Goal: Information Seeking & Learning: Learn about a topic

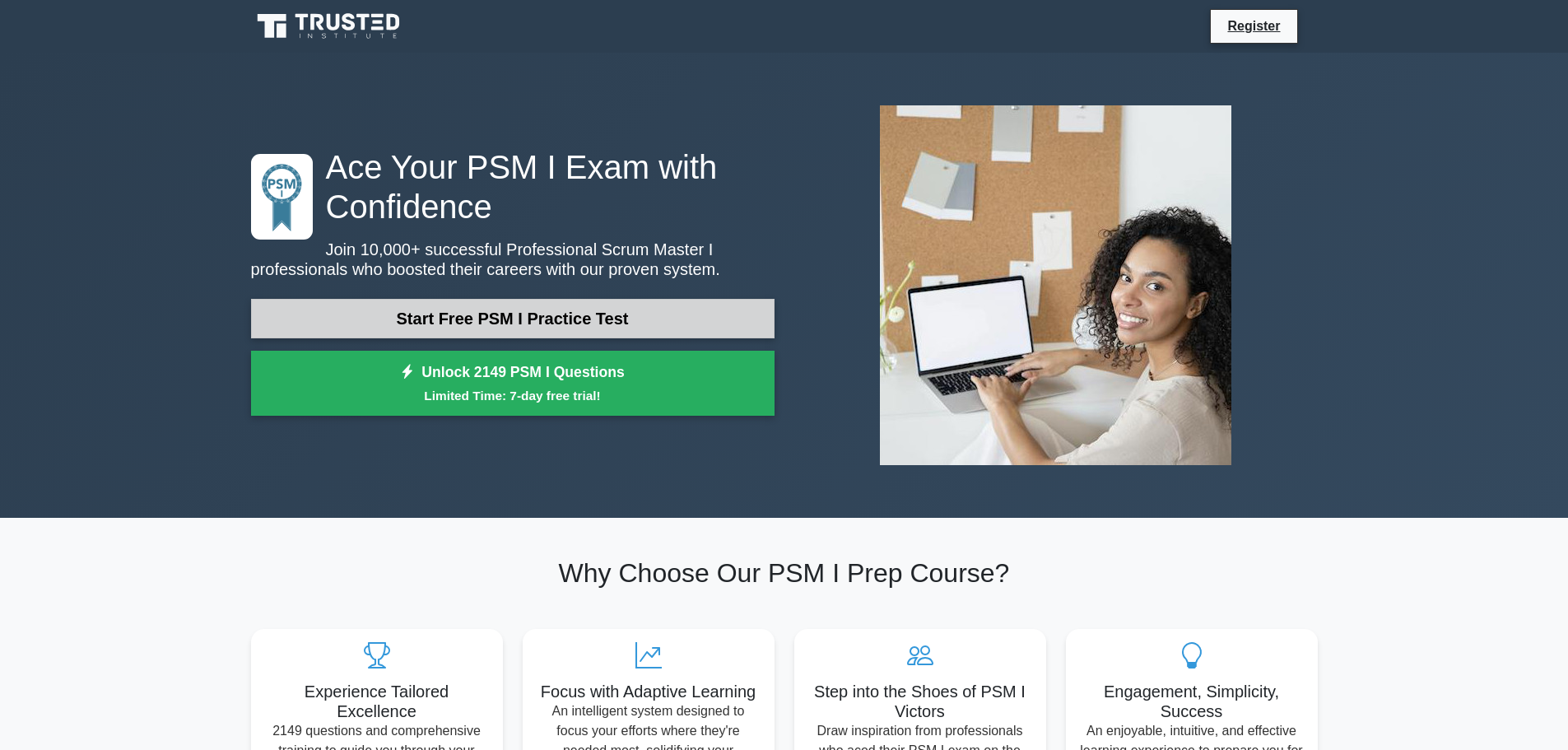
click at [552, 323] on link "Start Free PSM I Practice Test" at bounding box center [513, 318] width 524 height 39
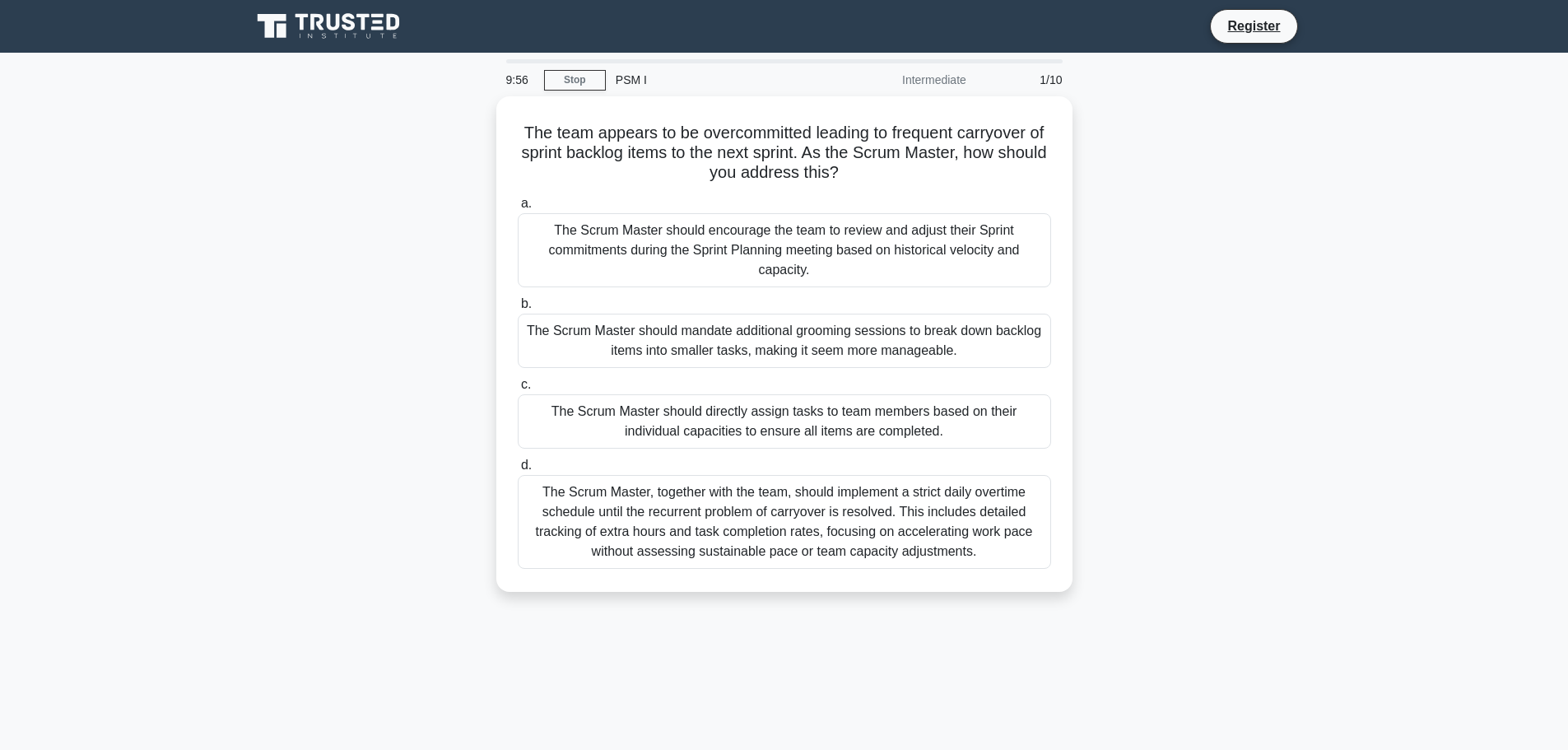
click at [1183, 202] on div "The team appears to be overcommitted leading to frequent carryover of sprint ba…" at bounding box center [784, 354] width 1086 height 515
click at [591, 83] on link "Stop" at bounding box center [574, 80] width 62 height 21
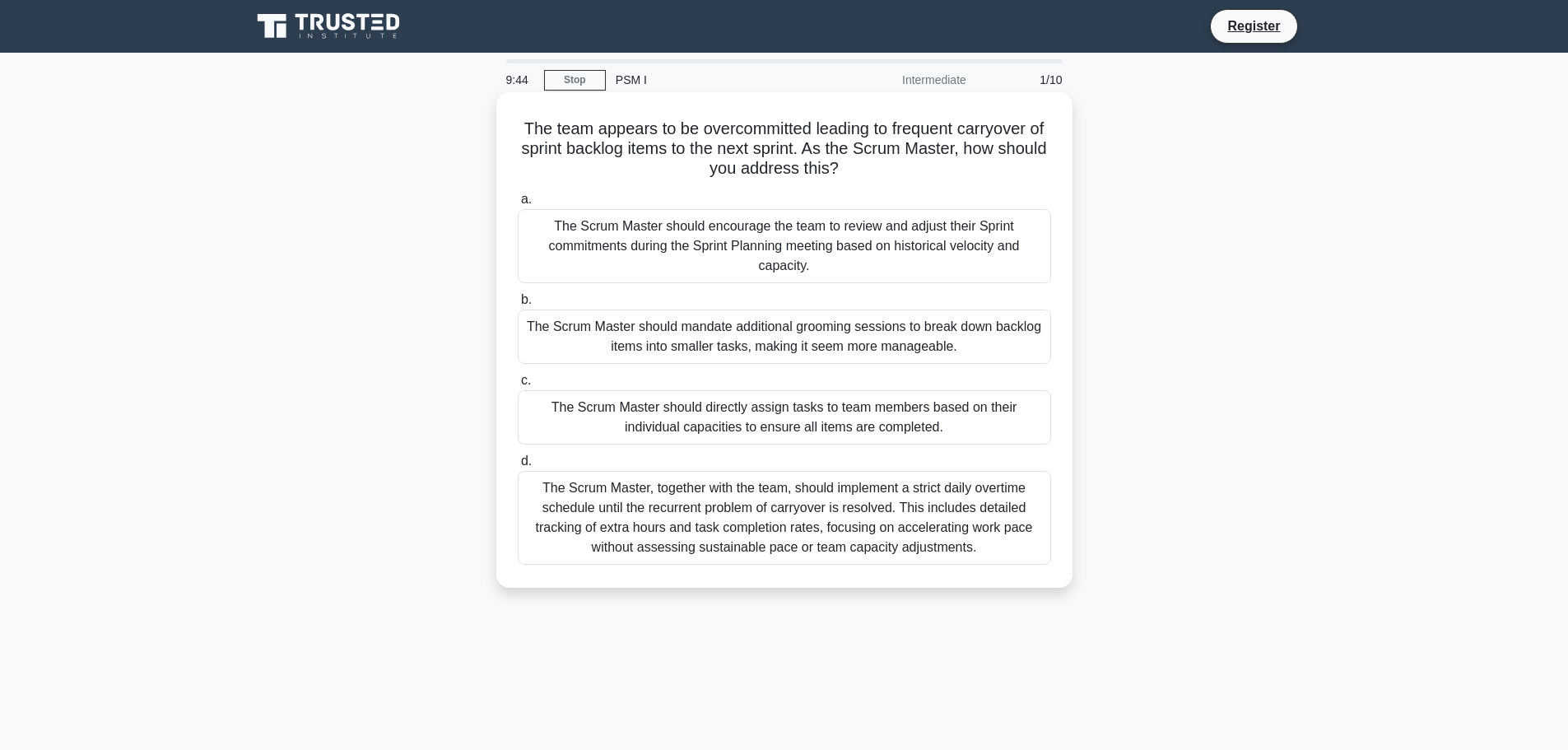
click at [609, 245] on div "The Scrum Master should encourage the team to review and adjust their Sprint co…" at bounding box center [784, 246] width 533 height 75
click at [518, 205] on input "a. The Scrum Master should encourage the team to review and adjust their Sprint…" at bounding box center [518, 199] width 0 height 11
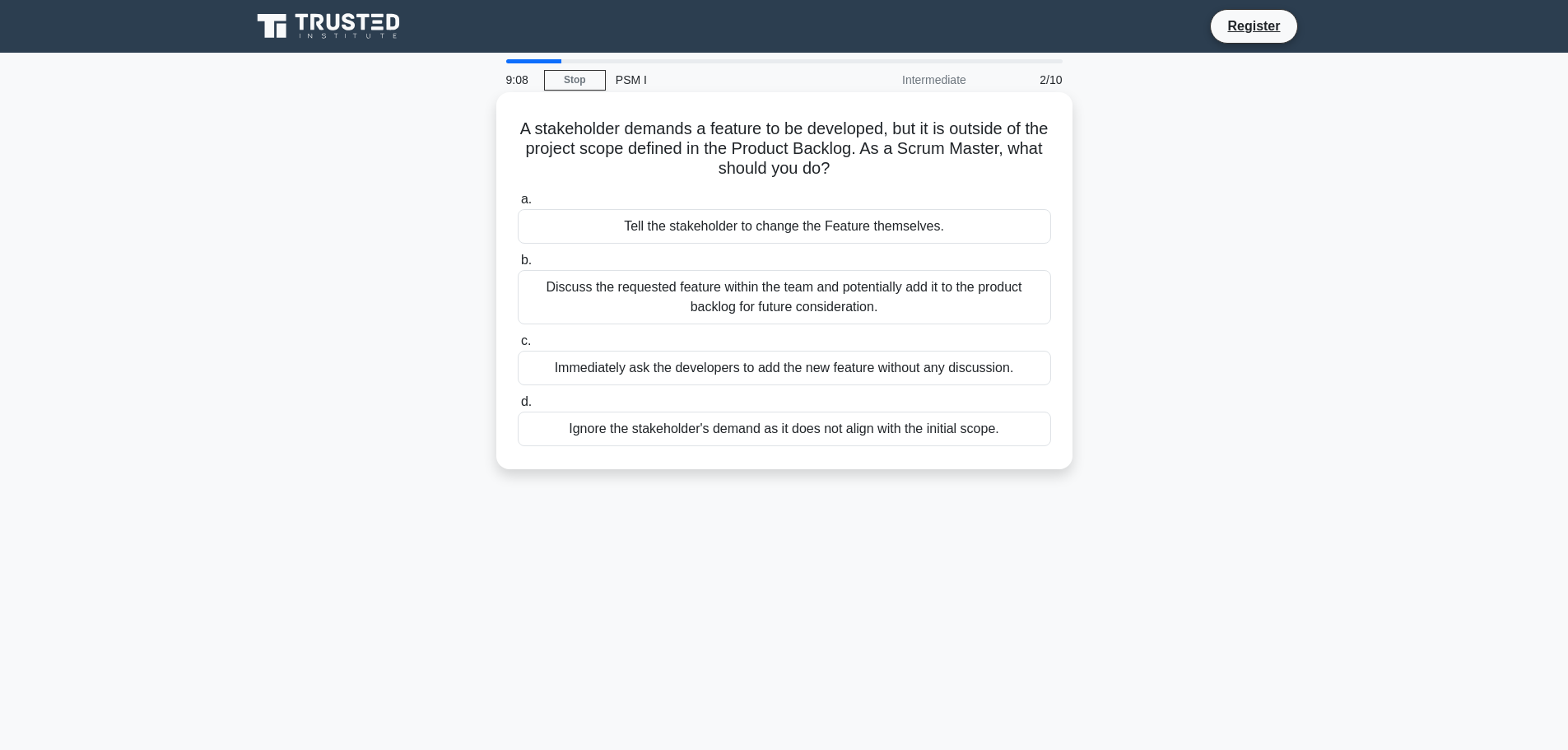
click at [855, 300] on div "Discuss the requested feature within the team and potentially add it to the pro…" at bounding box center [784, 297] width 533 height 54
click at [518, 266] on input "b. Discuss the requested feature within the team and potentially add it to the …" at bounding box center [518, 260] width 0 height 11
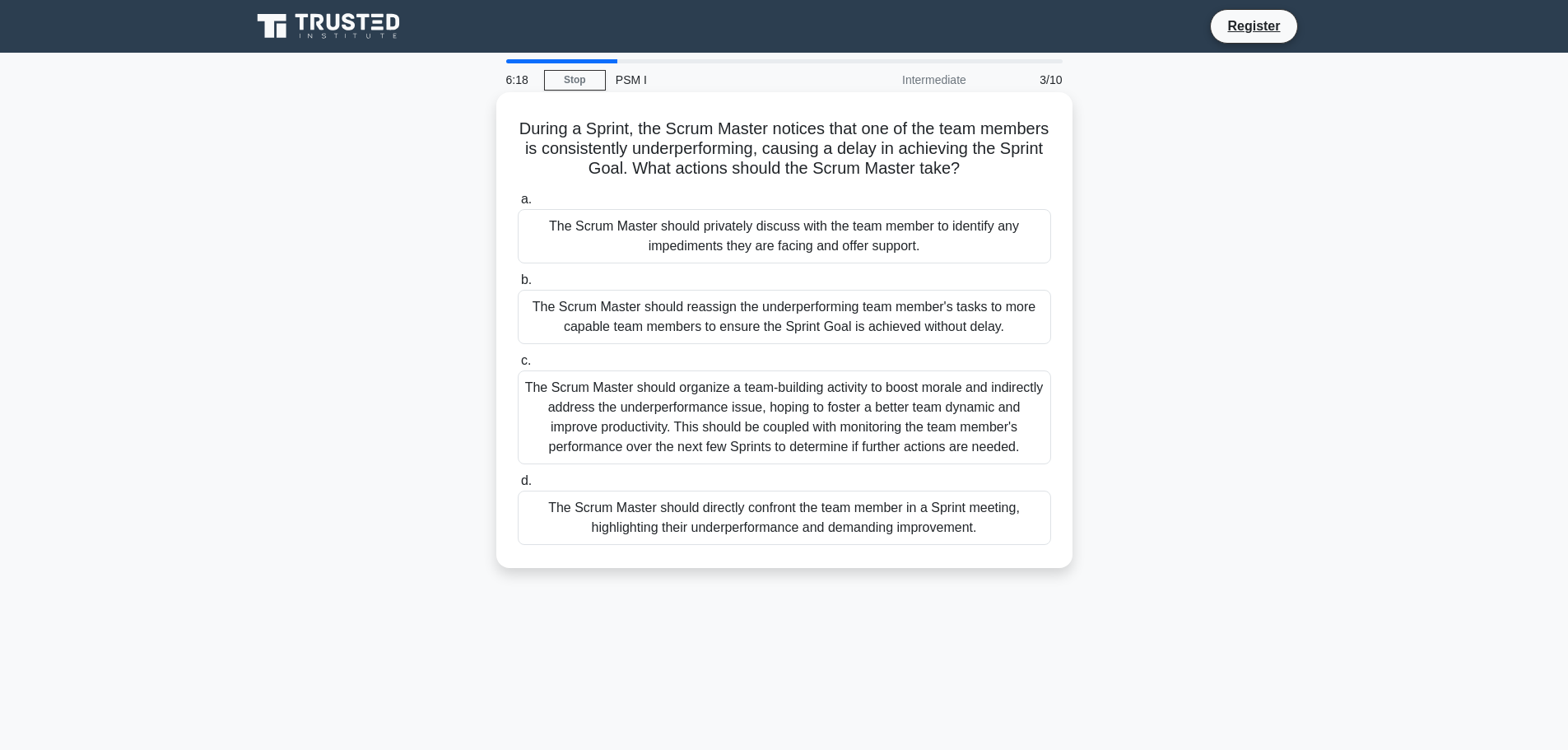
click at [901, 242] on div "The Scrum Master should privately discuss with the team member to identify any …" at bounding box center [784, 236] width 533 height 54
click at [518, 205] on input "a. The Scrum Master should privately discuss with the team member to identify a…" at bounding box center [518, 199] width 0 height 11
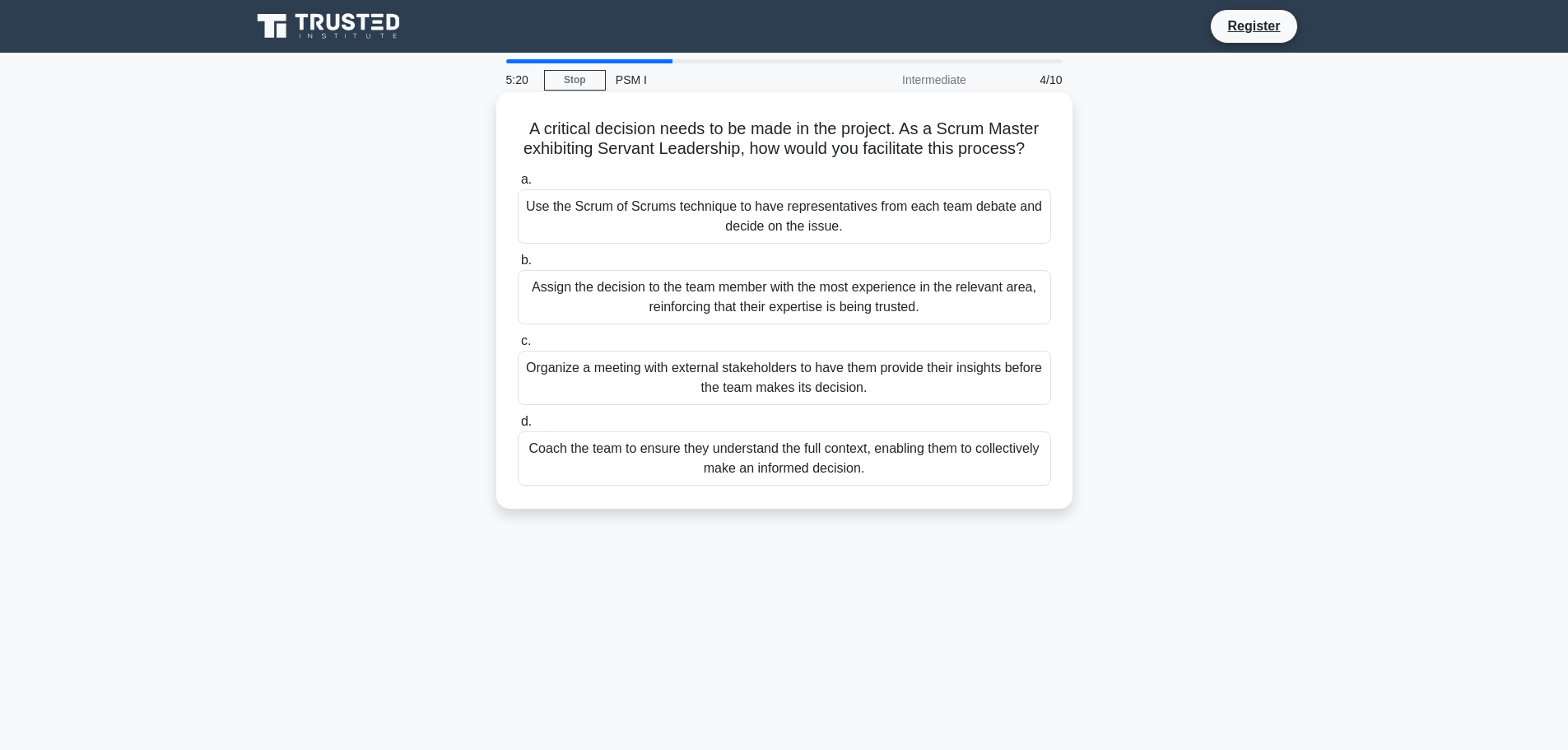
click at [785, 405] on div "Organize a meeting with external stakeholders to have them provide their insigh…" at bounding box center [784, 377] width 533 height 54
click at [518, 347] on input "c. Organize a meeting with external stakeholders to have them provide their ins…" at bounding box center [518, 340] width 0 height 11
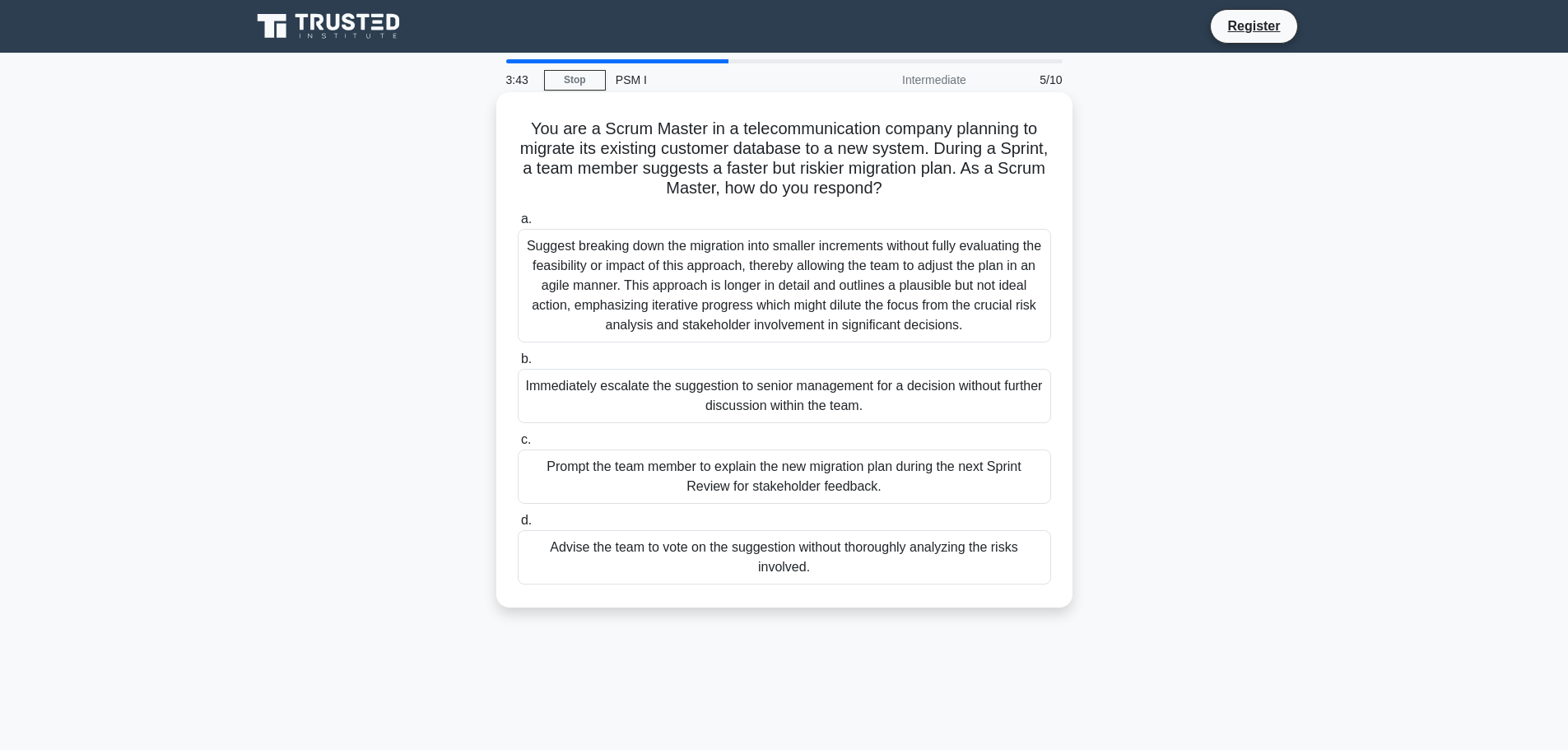
click at [812, 266] on div "Suggest breaking down the migration into smaller increments without fully evalu…" at bounding box center [784, 285] width 533 height 114
click at [518, 225] on input "a. Suggest breaking down the migration into smaller increments without fully ev…" at bounding box center [518, 219] width 0 height 11
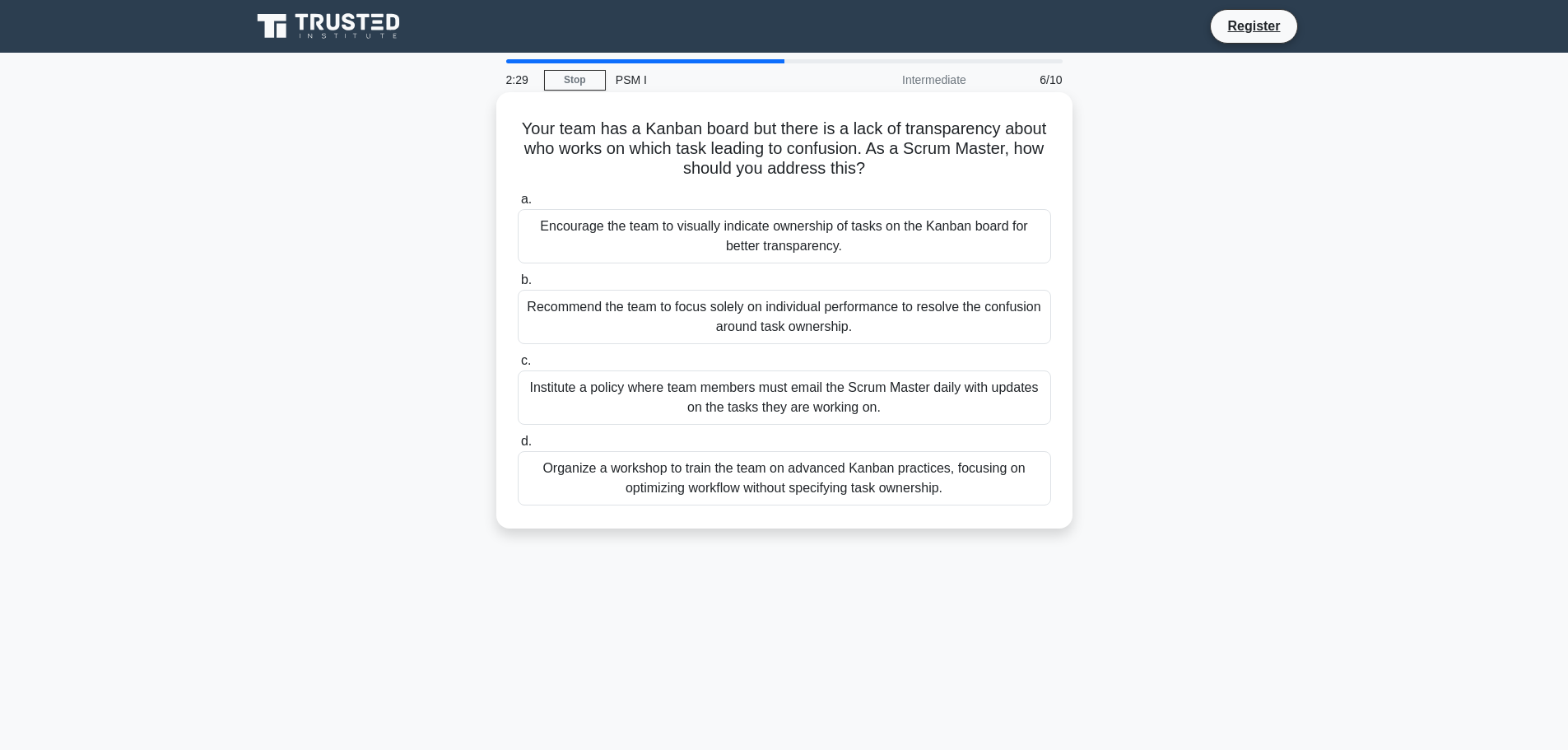
click at [807, 231] on div "Encourage the team to visually indicate ownership of tasks on the Kanban board …" at bounding box center [784, 236] width 533 height 54
click at [518, 205] on input "a. Encourage the team to visually indicate ownership of tasks on the Kanban boa…" at bounding box center [518, 199] width 0 height 11
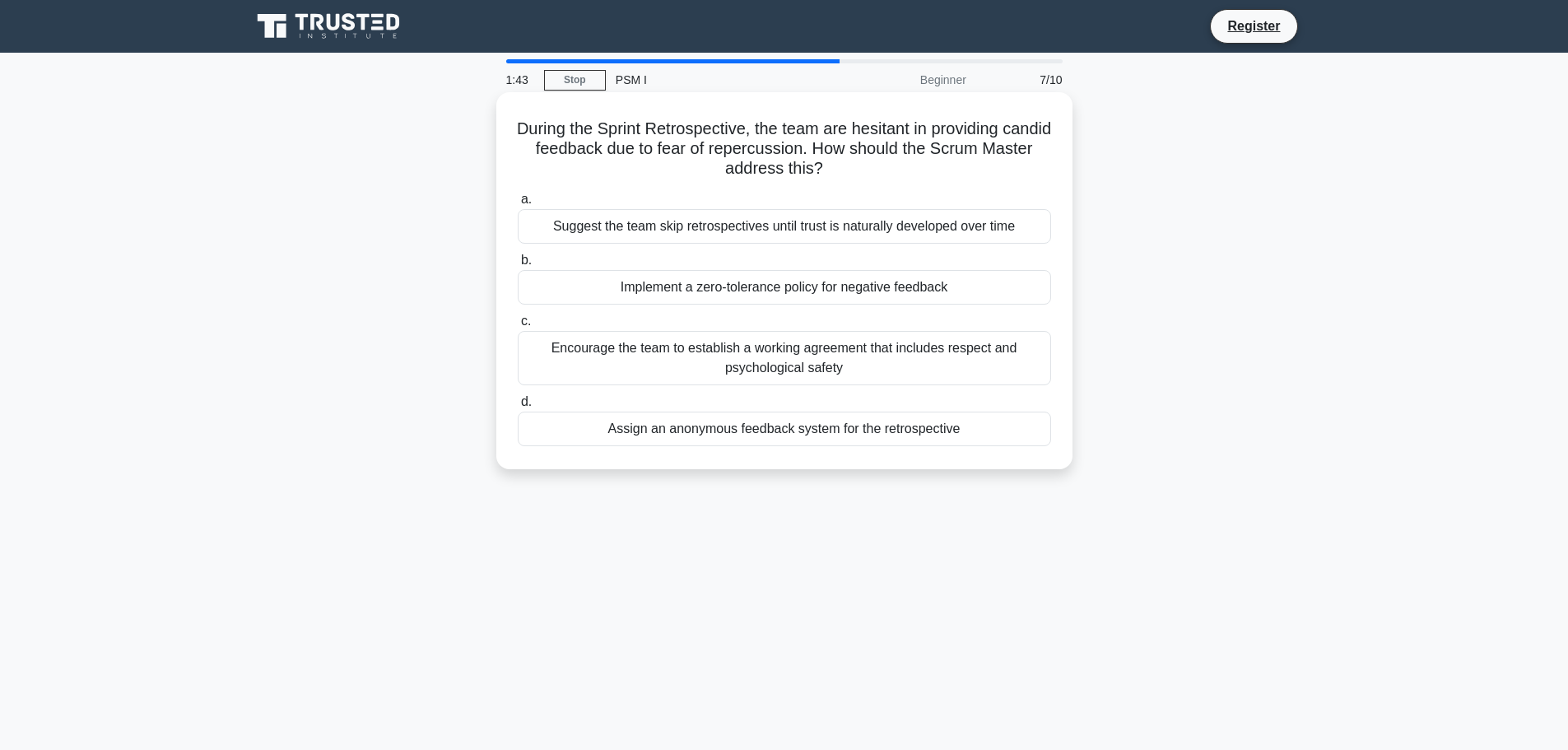
click at [782, 426] on div "Assign an anonymous feedback system for the retrospective" at bounding box center [784, 429] width 533 height 34
click at [518, 407] on input "d. Assign an anonymous feedback system for the retrospective" at bounding box center [518, 401] width 0 height 11
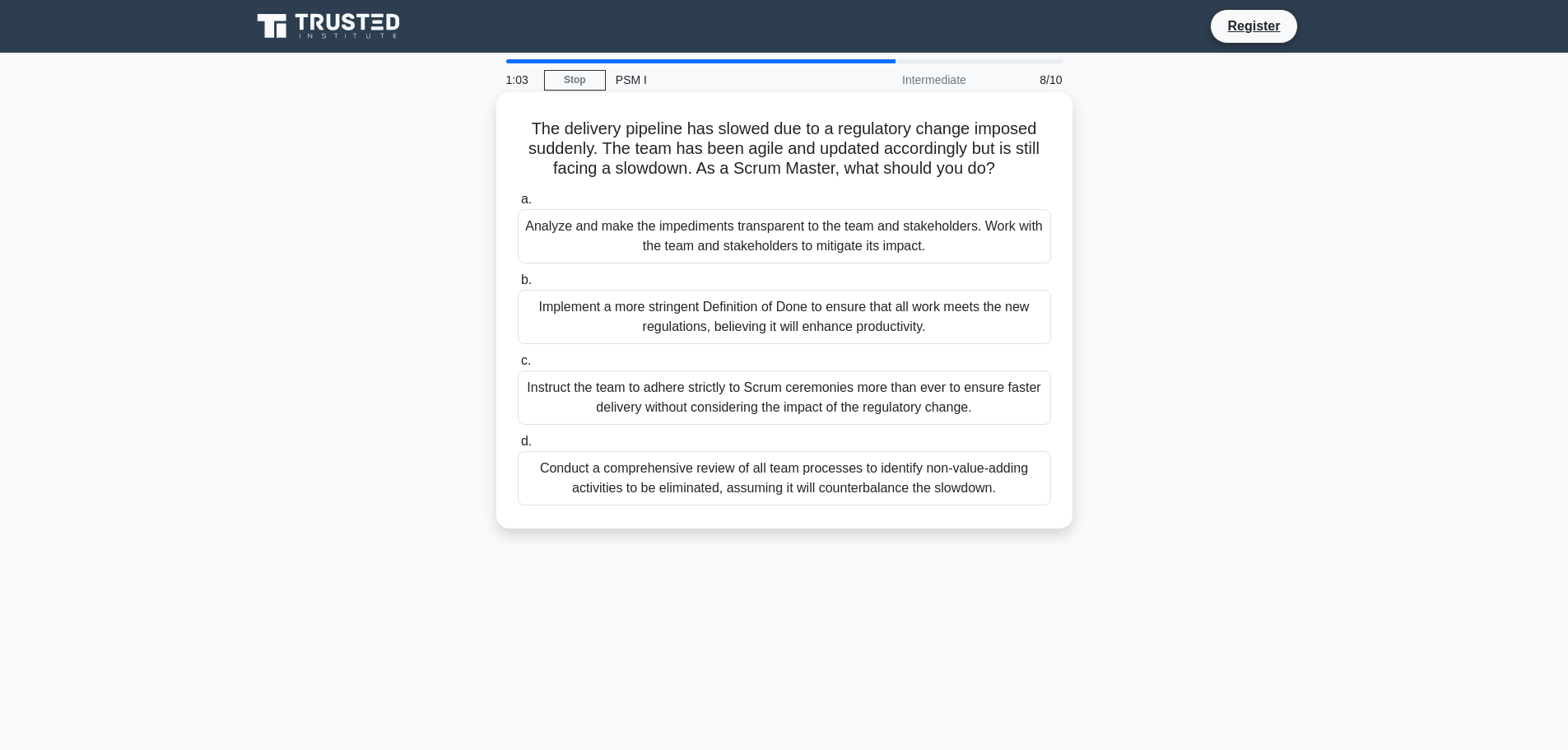
drag, startPoint x: 697, startPoint y: 171, endPoint x: 1022, endPoint y: 178, distance: 325.1
click at [1022, 178] on h5 "The delivery pipeline has slowed due to a regulatory change imposed suddenly. T…" at bounding box center [784, 149] width 537 height 61
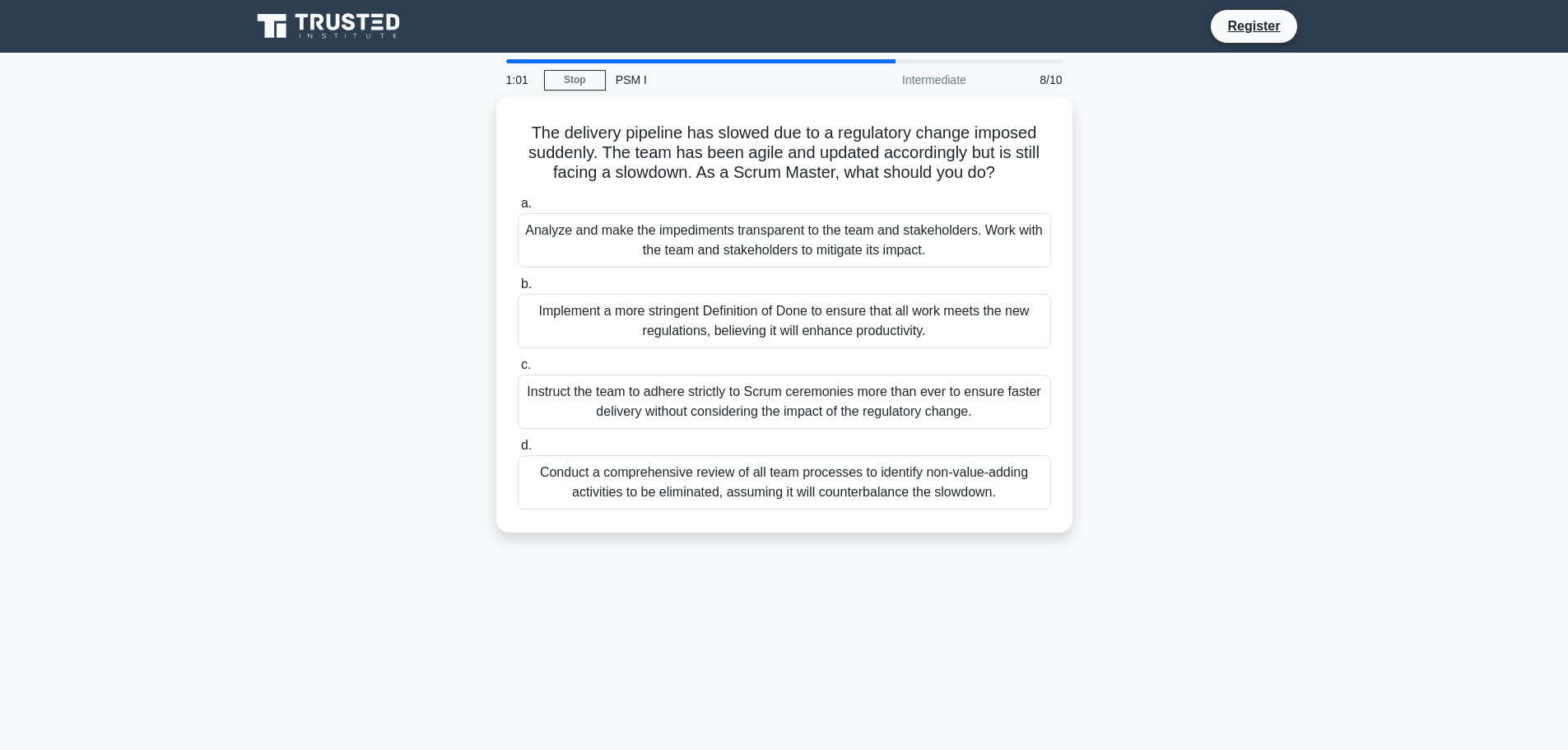
click at [348, 198] on div "The delivery pipeline has slowed due to a regulatory change imposed suddenly. T…" at bounding box center [784, 324] width 1086 height 456
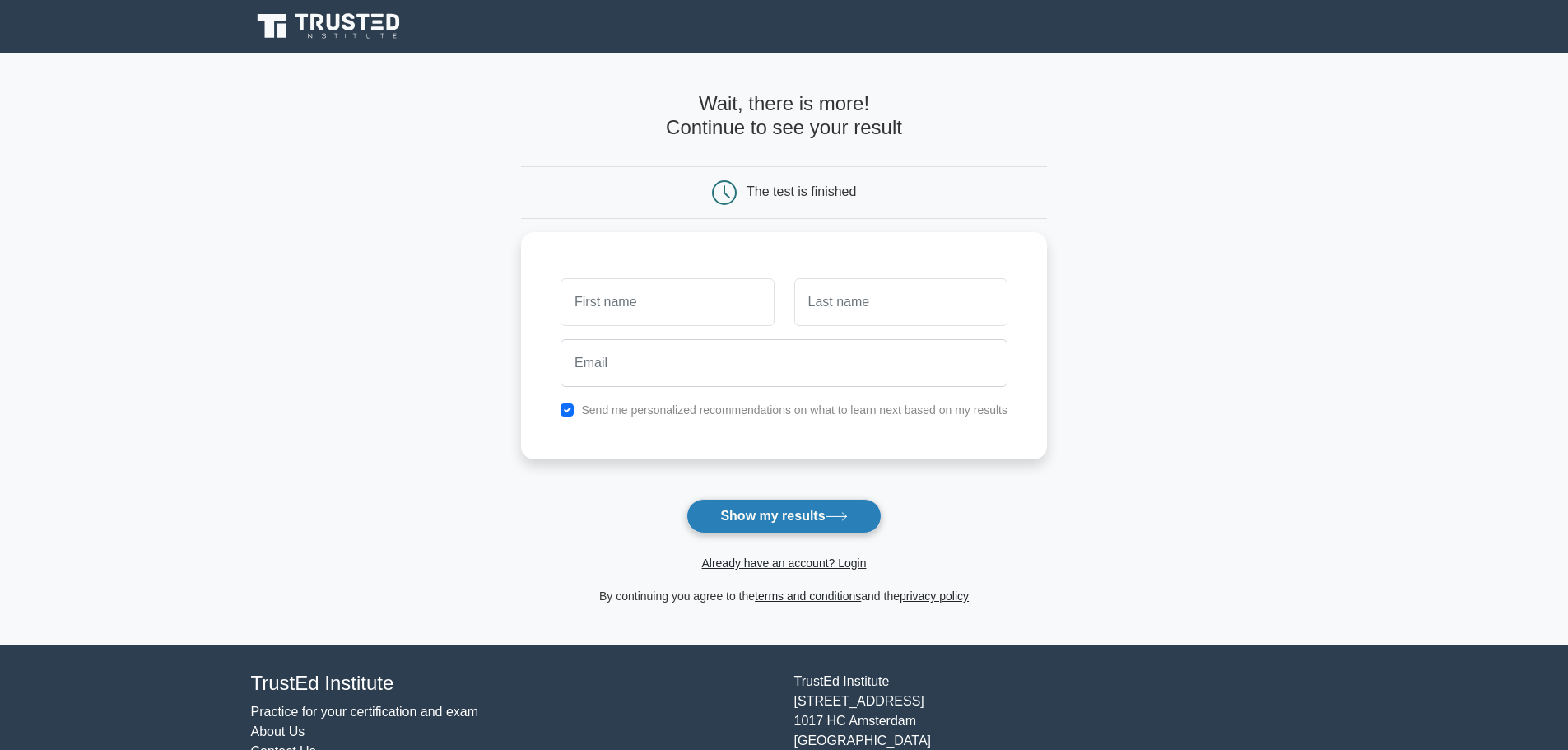
click at [790, 517] on button "Show my results" at bounding box center [783, 516] width 194 height 34
